Goal: Find contact information: Obtain details needed to contact an individual or organization

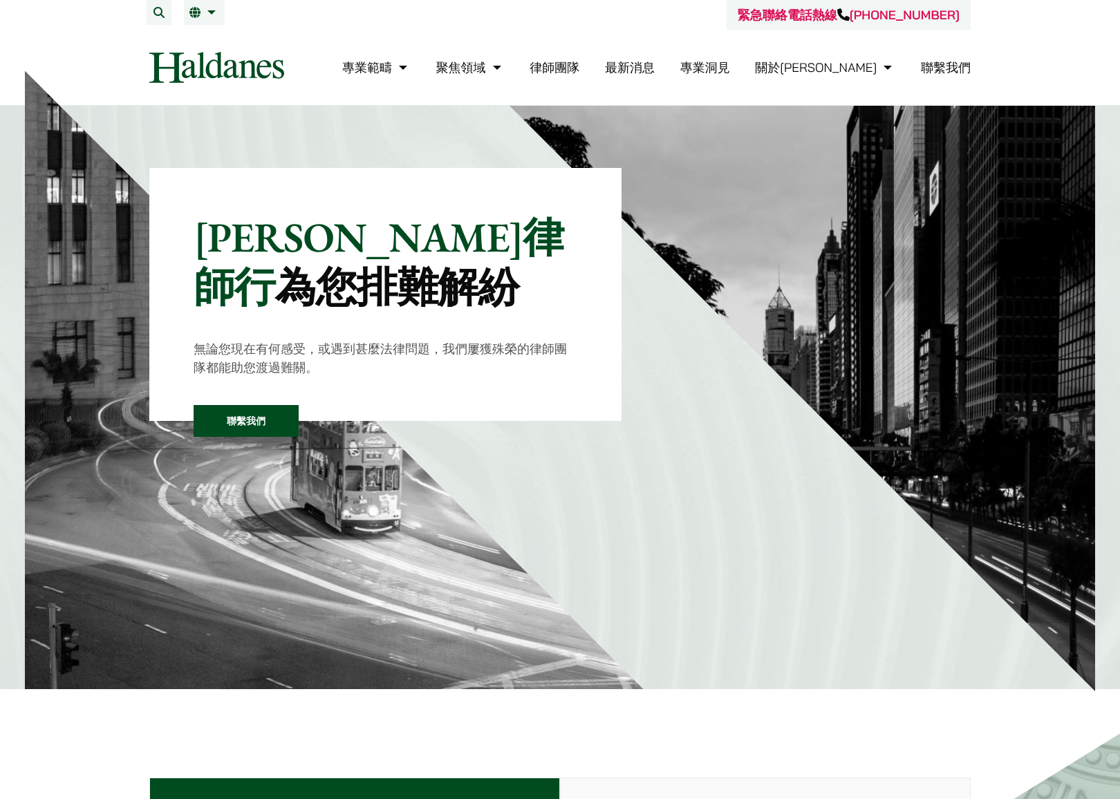
click at [579, 70] on link "律師團隊" at bounding box center [554, 67] width 50 height 16
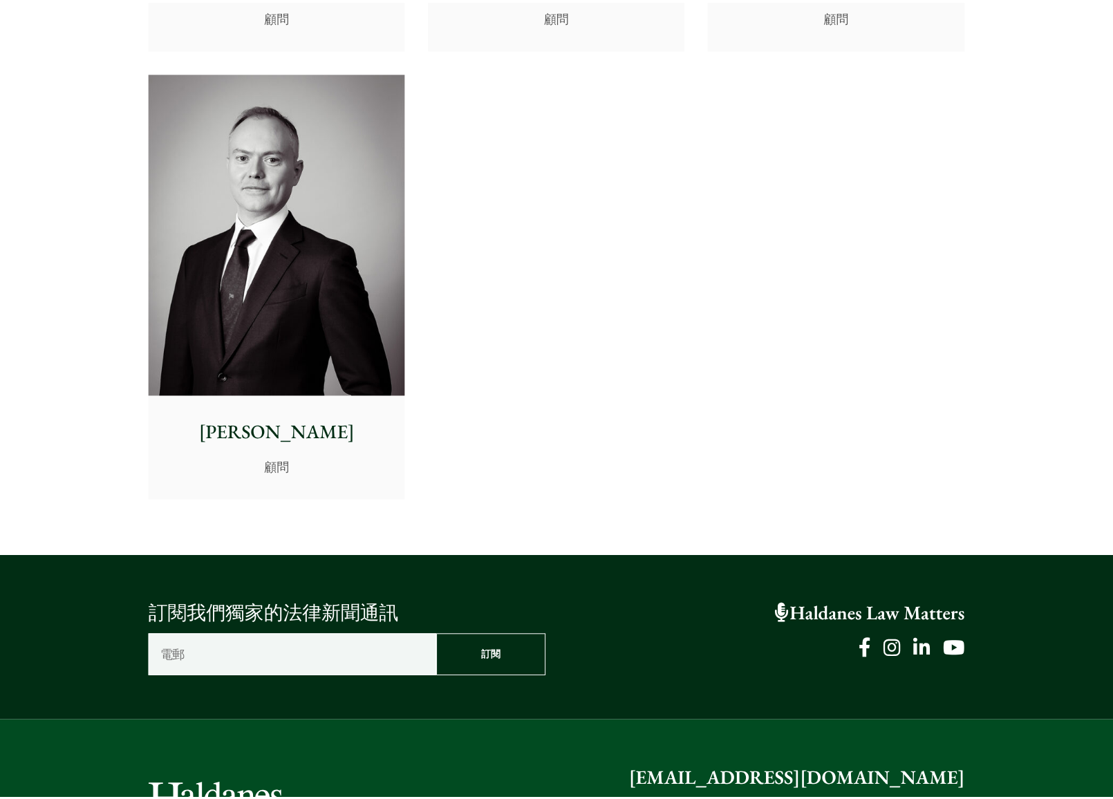
scroll to position [7422, 0]
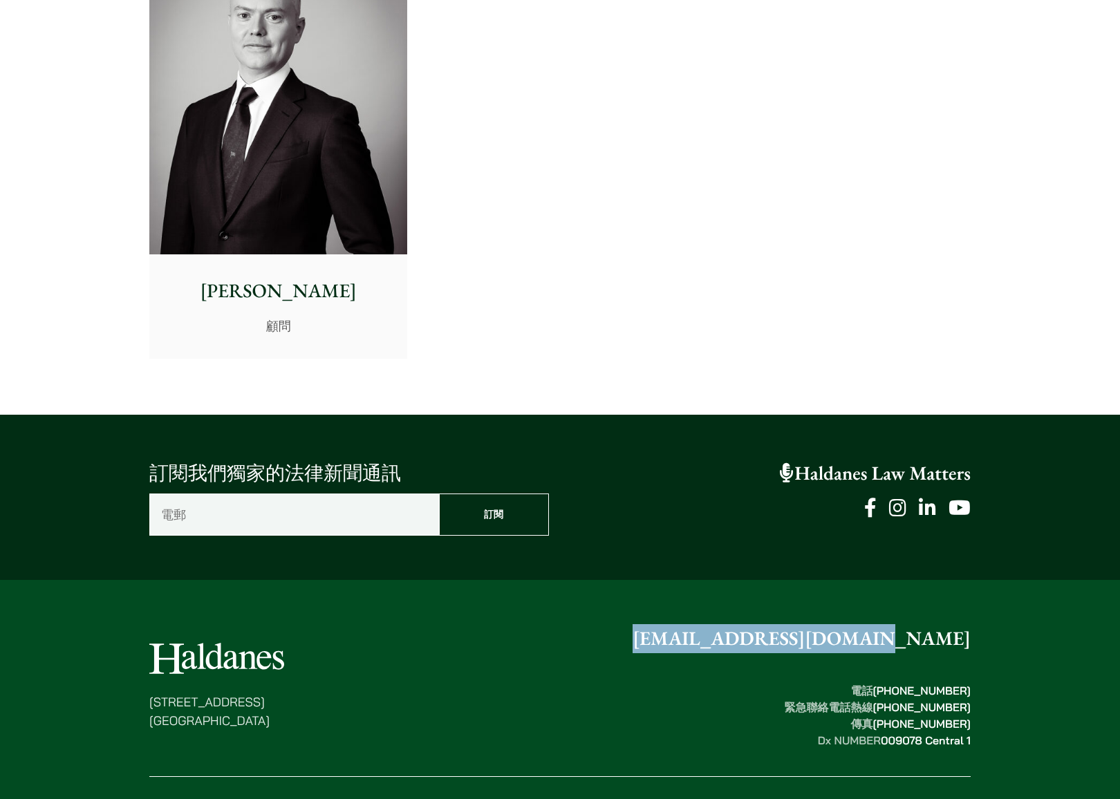
drag, startPoint x: 986, startPoint y: 638, endPoint x: 779, endPoint y: 634, distance: 206.7
click at [779, 634] on div "[STREET_ADDRESS] [EMAIL_ADDRESS][DOMAIN_NAME] 電話  [PHONE_NUMBER] 緊急聯絡電話熱線  [PHO…" at bounding box center [559, 748] width 871 height 248
copy link "[EMAIL_ADDRESS][DOMAIN_NAME]"
